Goal: Use online tool/utility: Utilize a website feature to perform a specific function

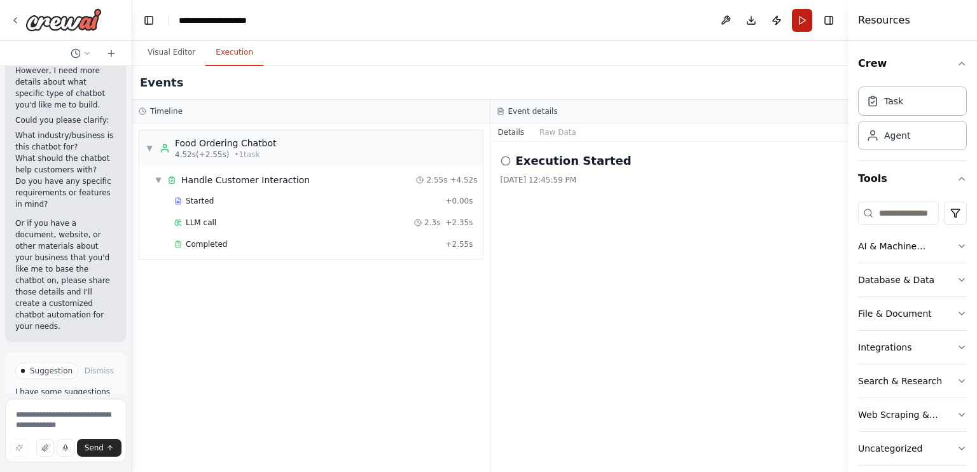
click at [796, 17] on button "Run" at bounding box center [802, 20] width 20 height 23
click at [828, 17] on button "Toggle Right Sidebar" at bounding box center [829, 20] width 18 height 18
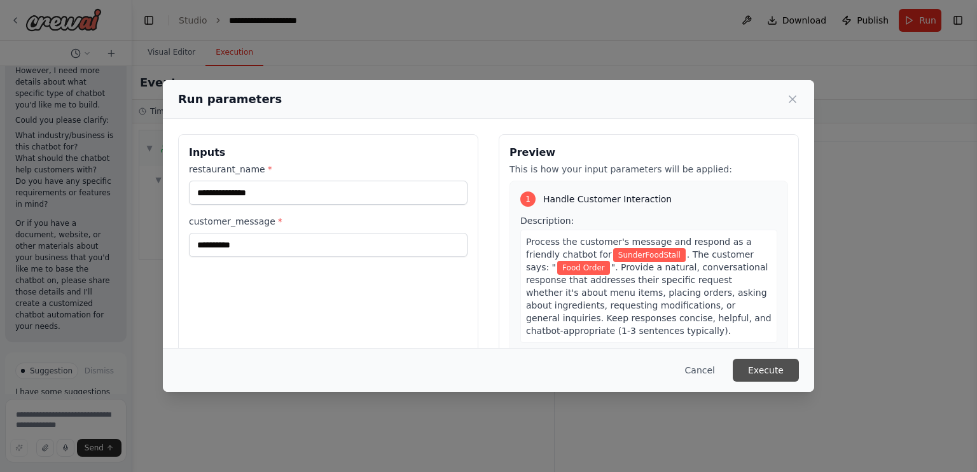
click at [763, 369] on button "Execute" at bounding box center [766, 370] width 66 height 23
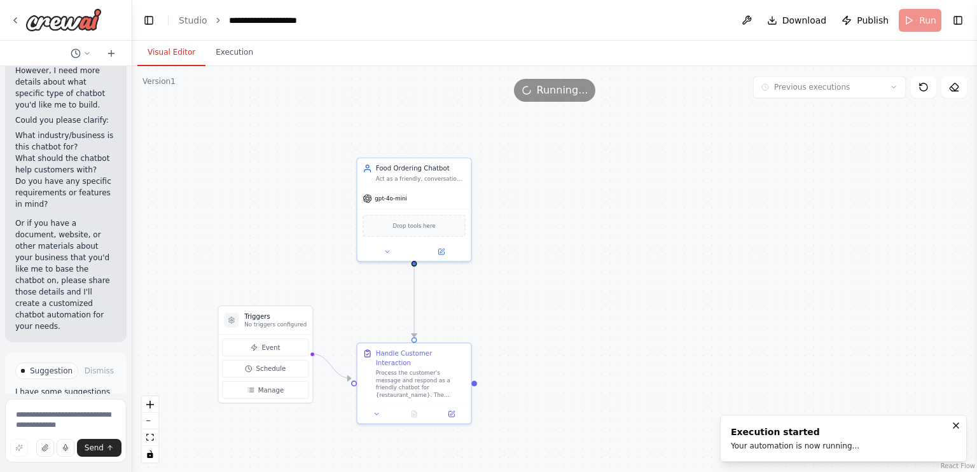
click at [173, 55] on button "Visual Editor" at bounding box center [171, 52] width 68 height 27
click at [200, 20] on link "Studio" at bounding box center [193, 20] width 29 height 10
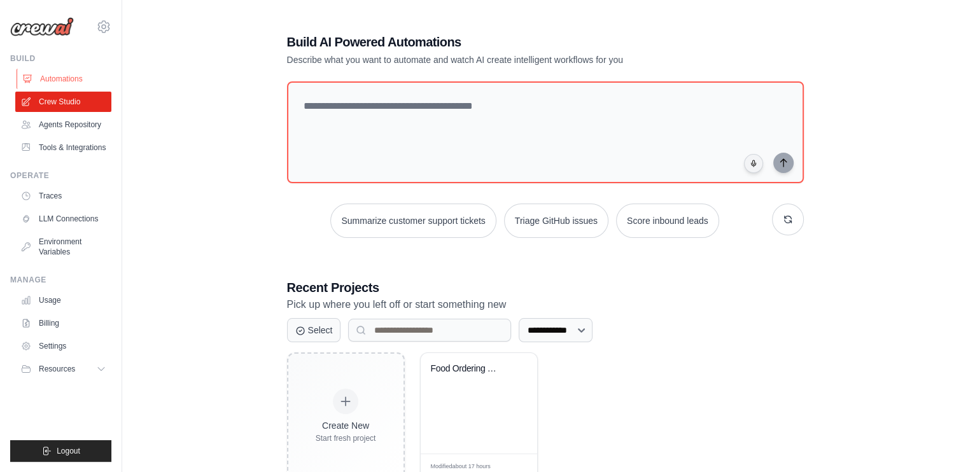
click at [64, 82] on link "Automations" at bounding box center [65, 79] width 96 height 20
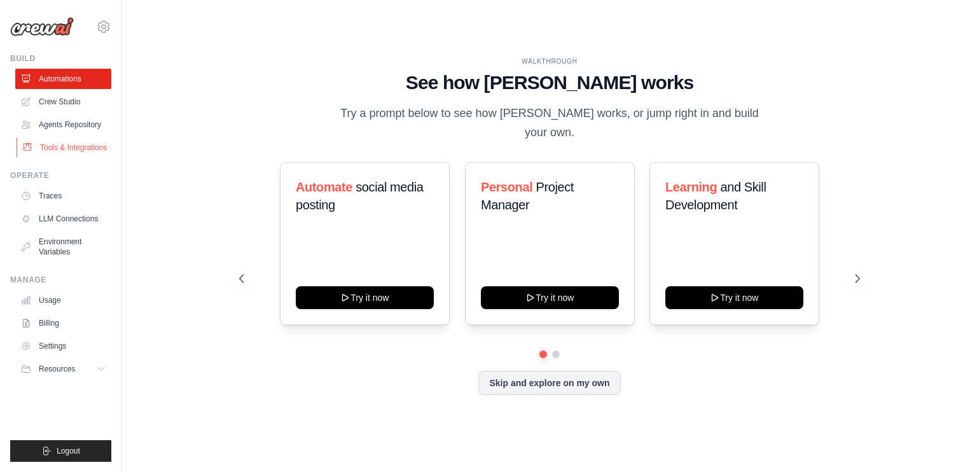
click at [89, 139] on link "Tools & Integrations" at bounding box center [65, 147] width 96 height 20
